Goal: Book appointment/travel/reservation

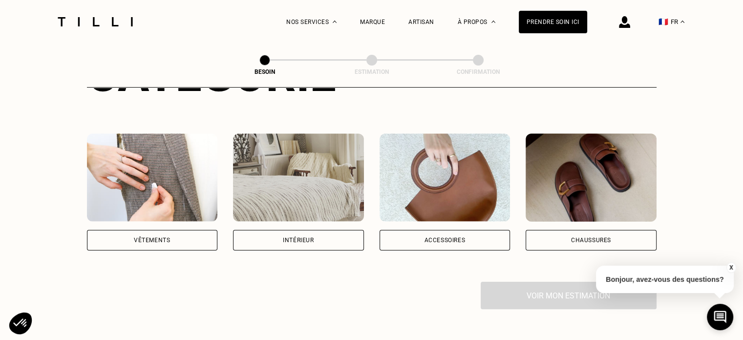
scroll to position [147, 0]
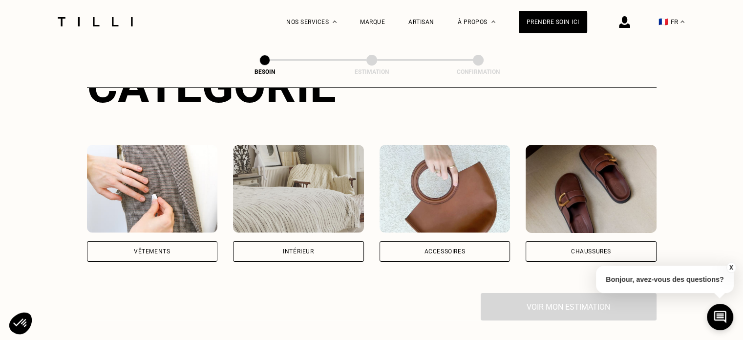
click at [297, 181] on img at bounding box center [298, 189] width 131 height 88
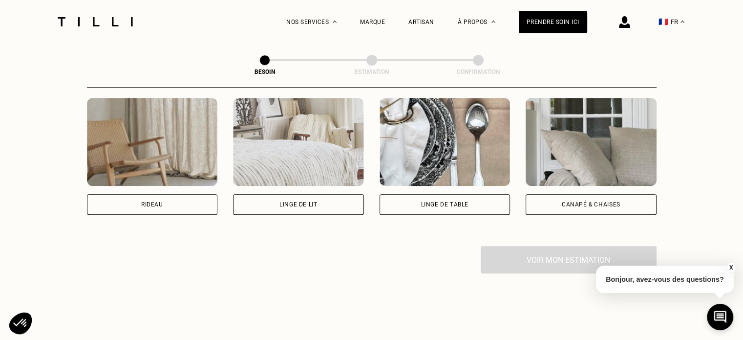
scroll to position [465, 0]
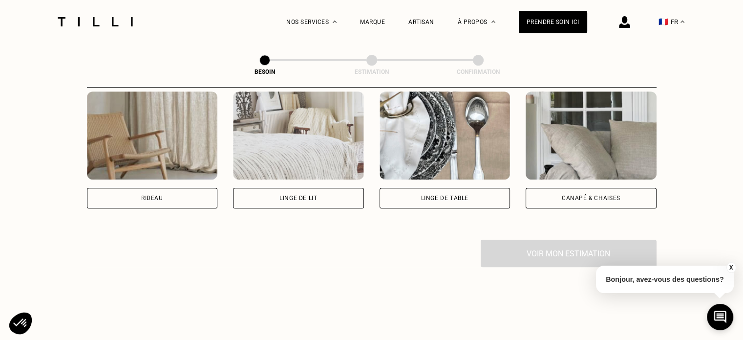
click at [172, 153] on img at bounding box center [152, 135] width 131 height 88
select select "FR"
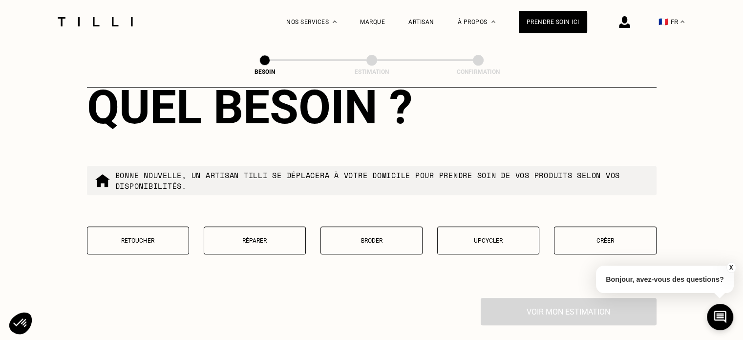
scroll to position [919, 0]
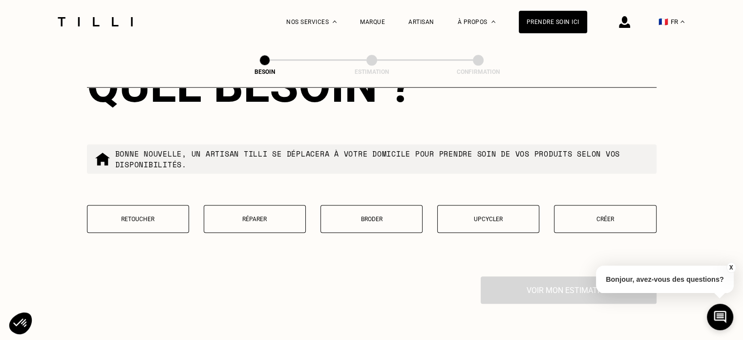
click at [140, 216] on p "Retoucher" at bounding box center [137, 219] width 91 height 7
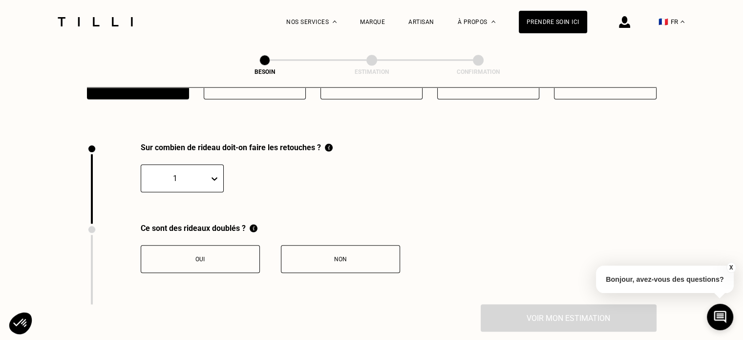
scroll to position [1079, 0]
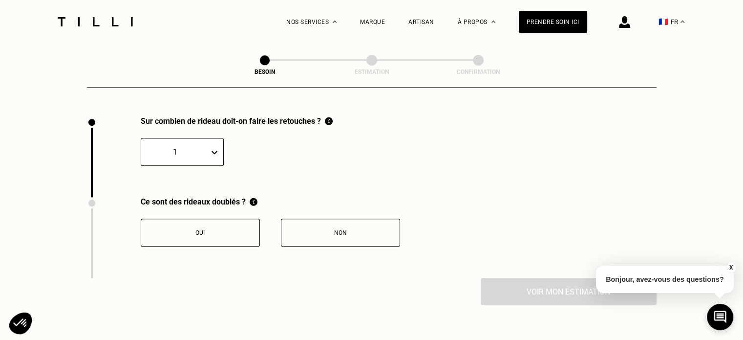
click at [185, 146] on div at bounding box center [175, 151] width 58 height 11
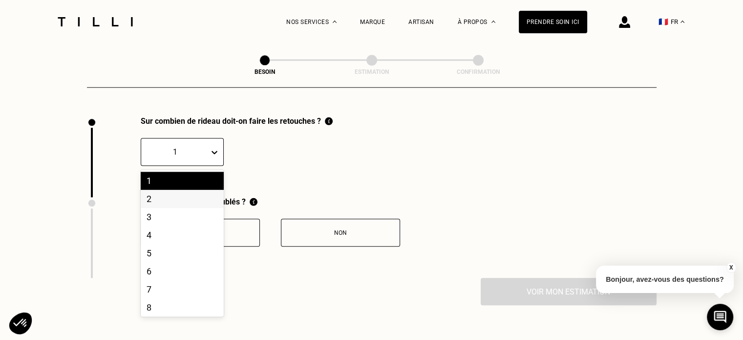
click at [183, 195] on div "2" at bounding box center [182, 199] width 83 height 18
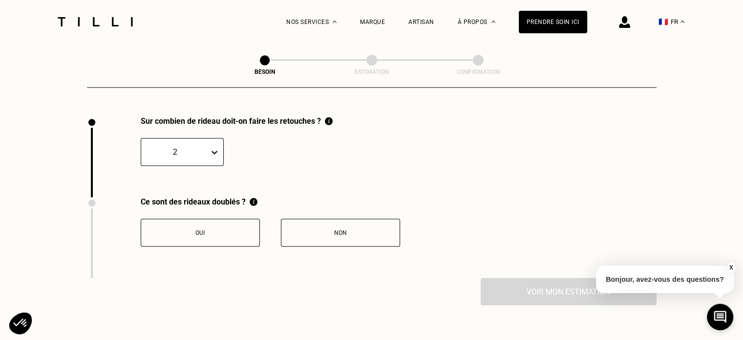
click at [314, 229] on div "Non" at bounding box center [340, 232] width 109 height 7
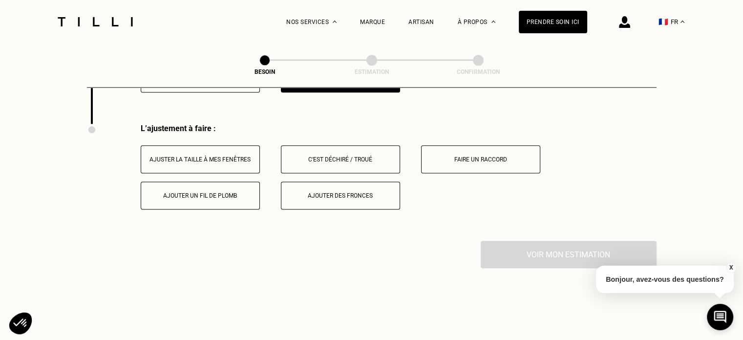
scroll to position [1231, 0]
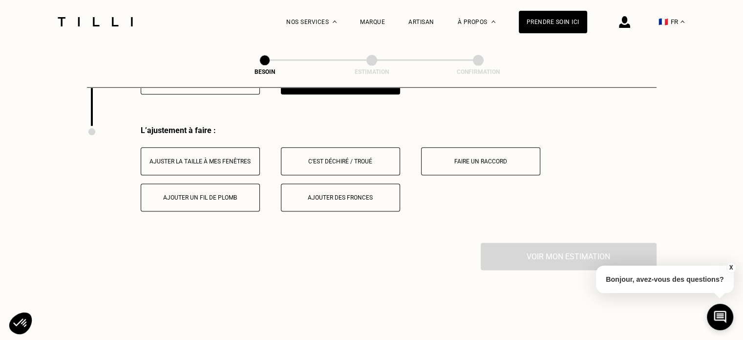
click at [214, 158] on div "Ajuster la taille à mes fenêtres" at bounding box center [200, 161] width 109 height 7
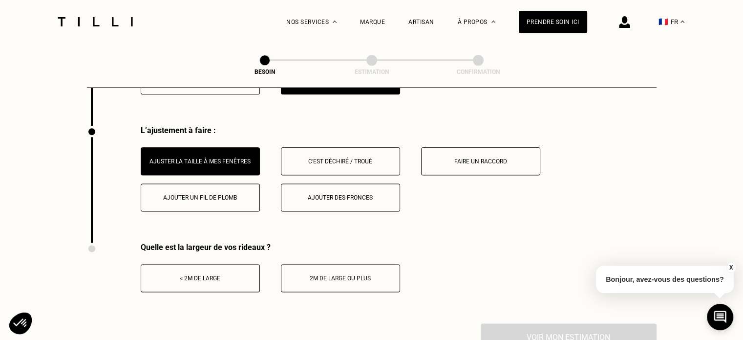
click at [223, 275] on div "< 2m de large" at bounding box center [200, 278] width 109 height 7
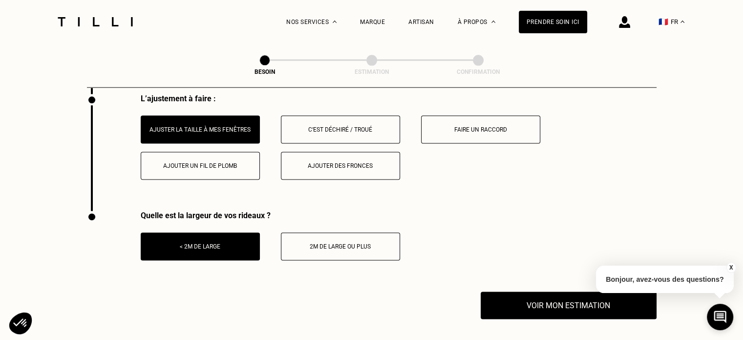
scroll to position [1280, 0]
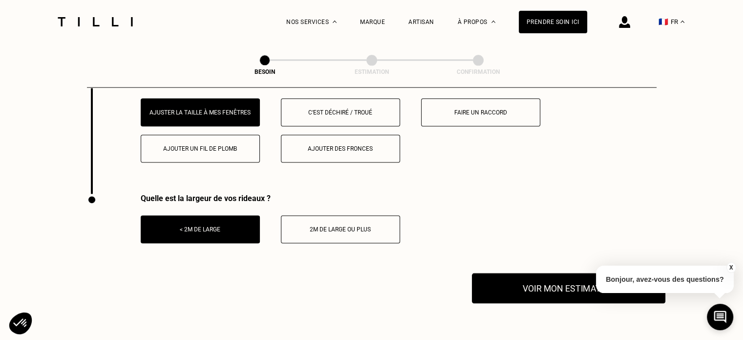
click at [509, 275] on button "Voir mon estimation" at bounding box center [569, 288] width 194 height 30
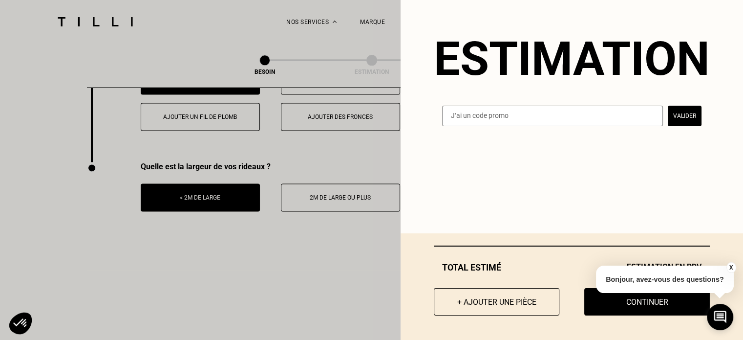
scroll to position [1329, 0]
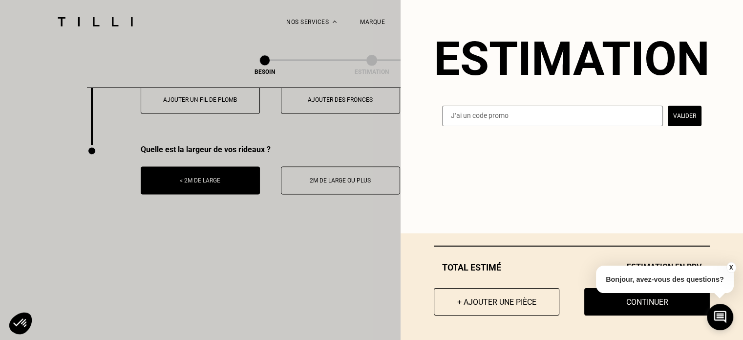
click at [729, 265] on button "X" at bounding box center [731, 267] width 10 height 11
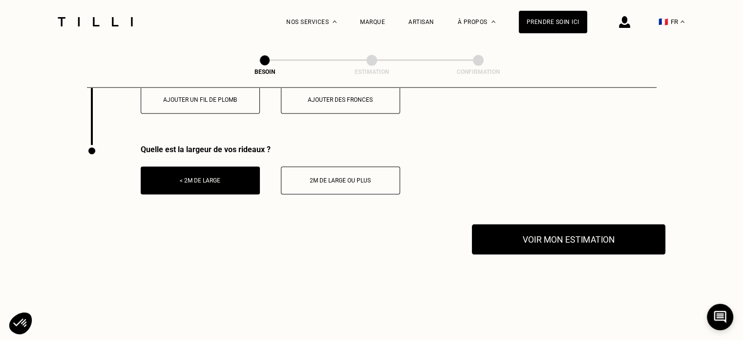
click at [551, 228] on button "Voir mon estimation" at bounding box center [569, 239] width 194 height 30
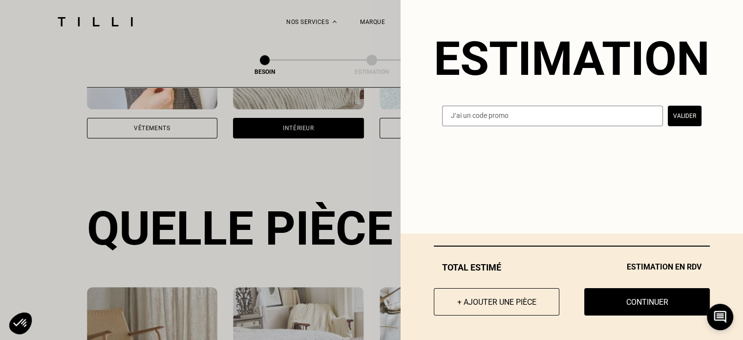
scroll to position [293, 0]
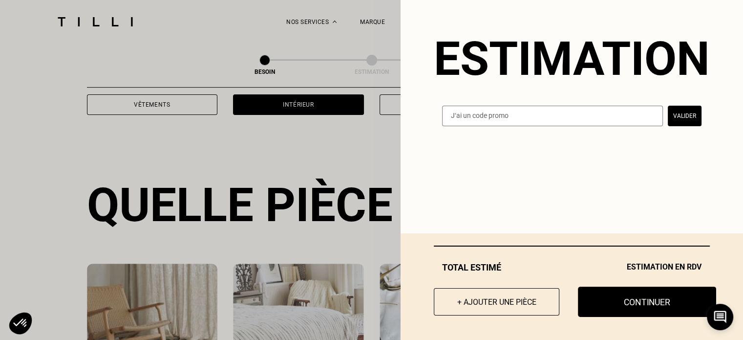
click at [640, 299] on button "Continuer" at bounding box center [647, 301] width 138 height 30
